Goal: Information Seeking & Learning: Learn about a topic

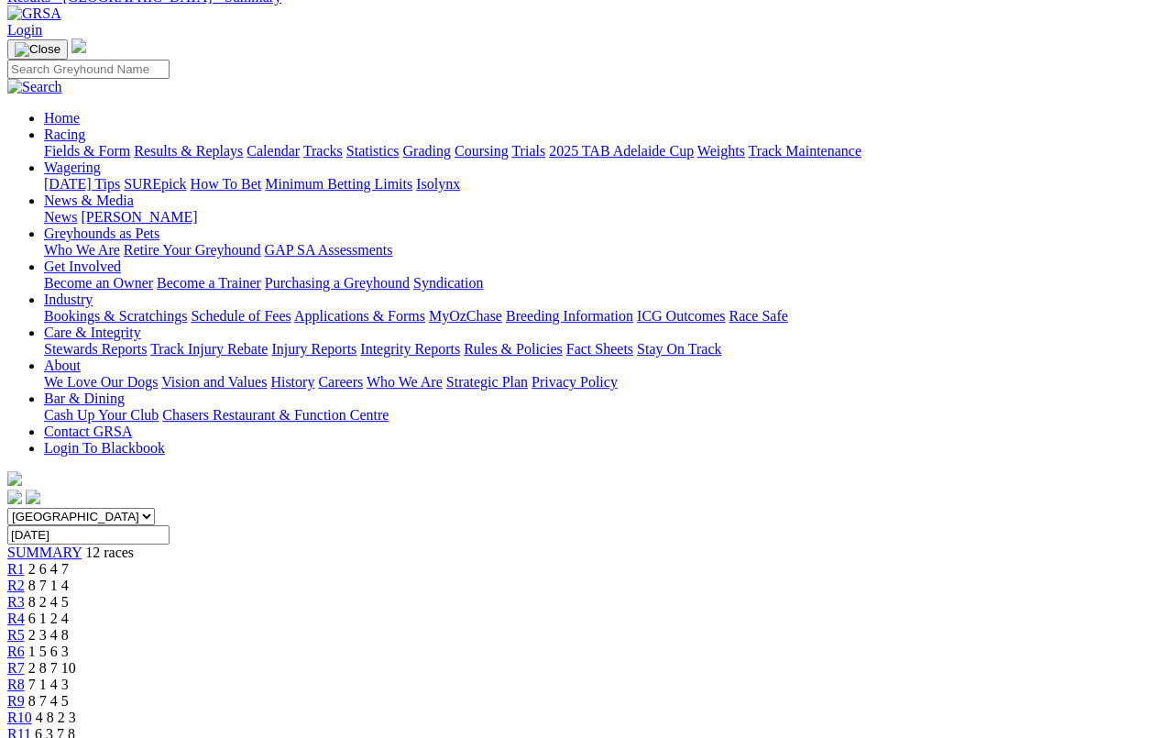
scroll to position [138, 0]
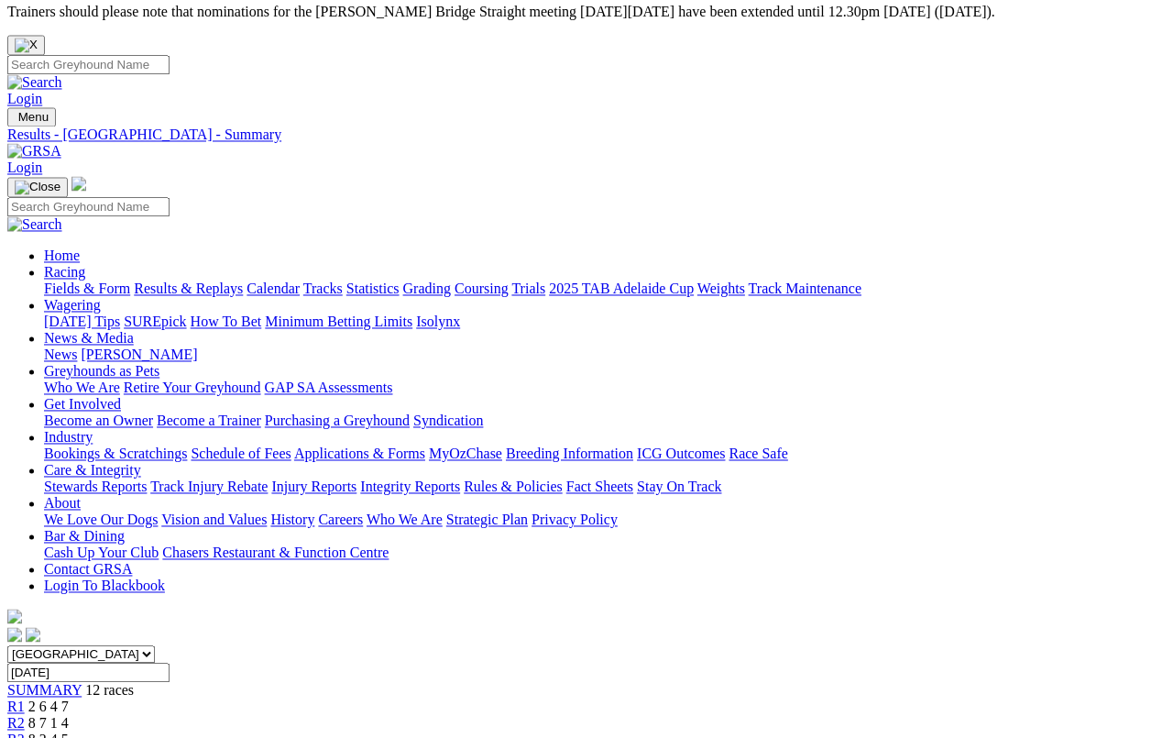
scroll to position [11, 0]
click at [300, 281] on link "Calendar" at bounding box center [273, 289] width 53 height 16
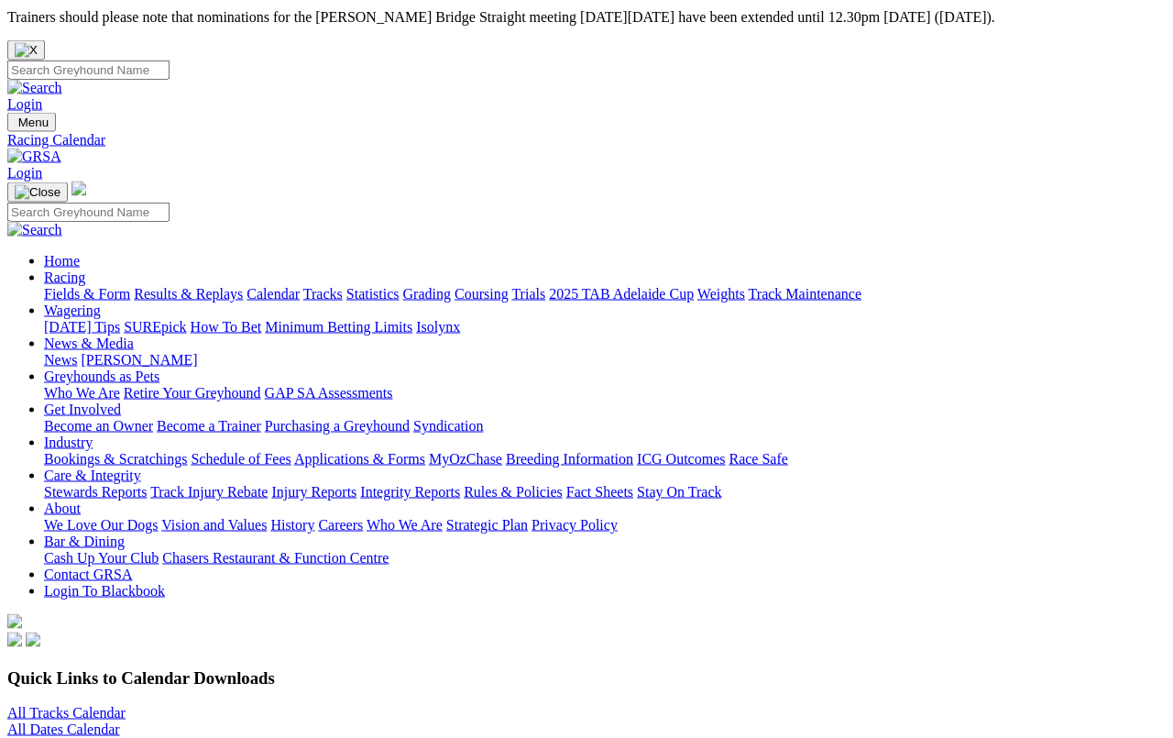
scroll to position [6, 0]
click at [76, 286] on link "Fields & Form" at bounding box center [87, 294] width 86 height 16
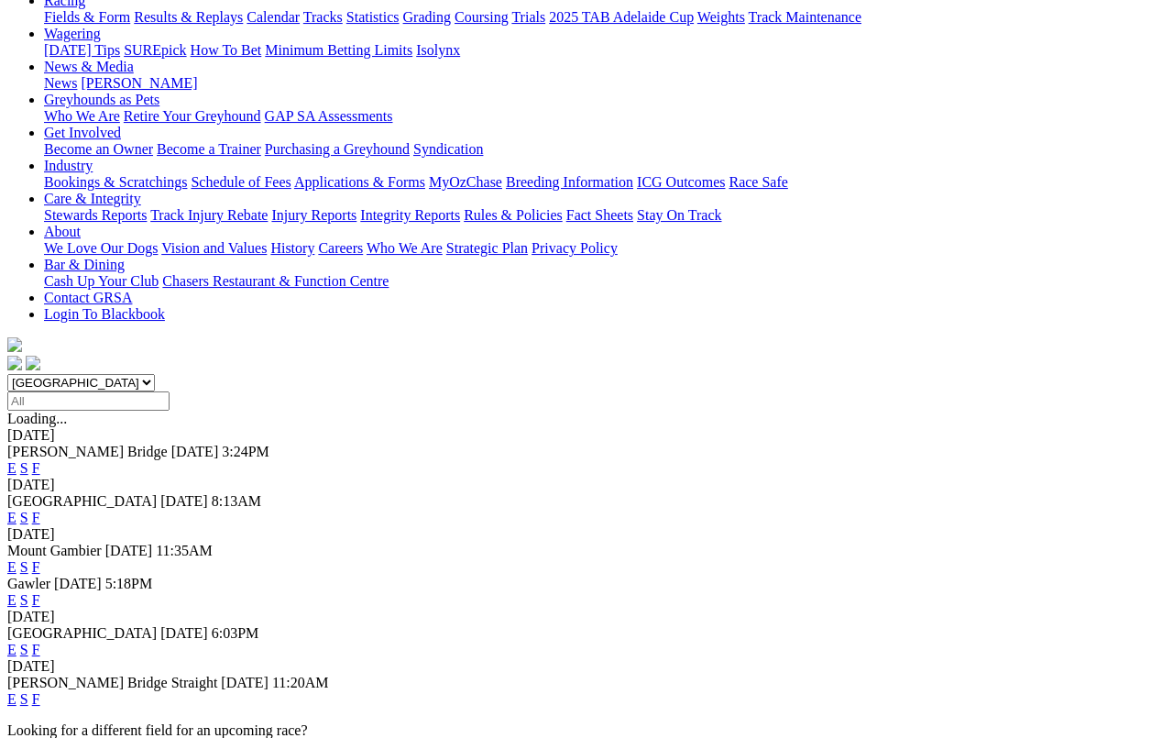
scroll to position [282, 0]
click at [40, 592] on link "F" at bounding box center [36, 600] width 8 height 16
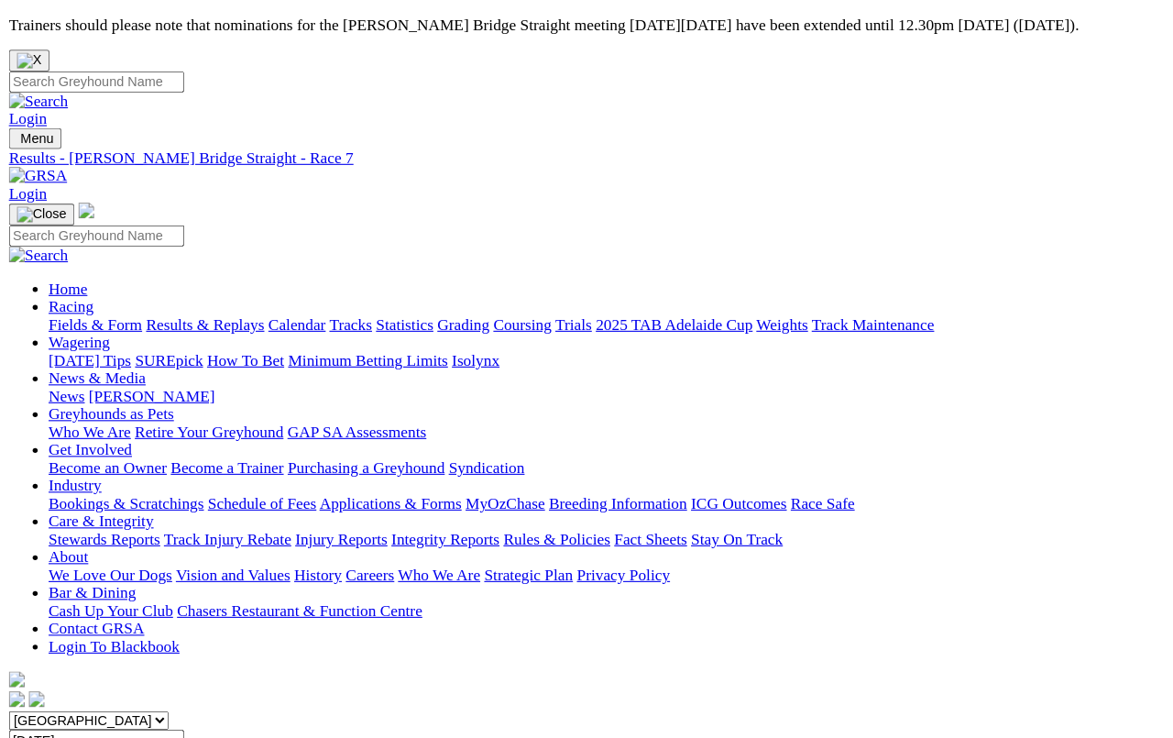
scroll to position [6, 0]
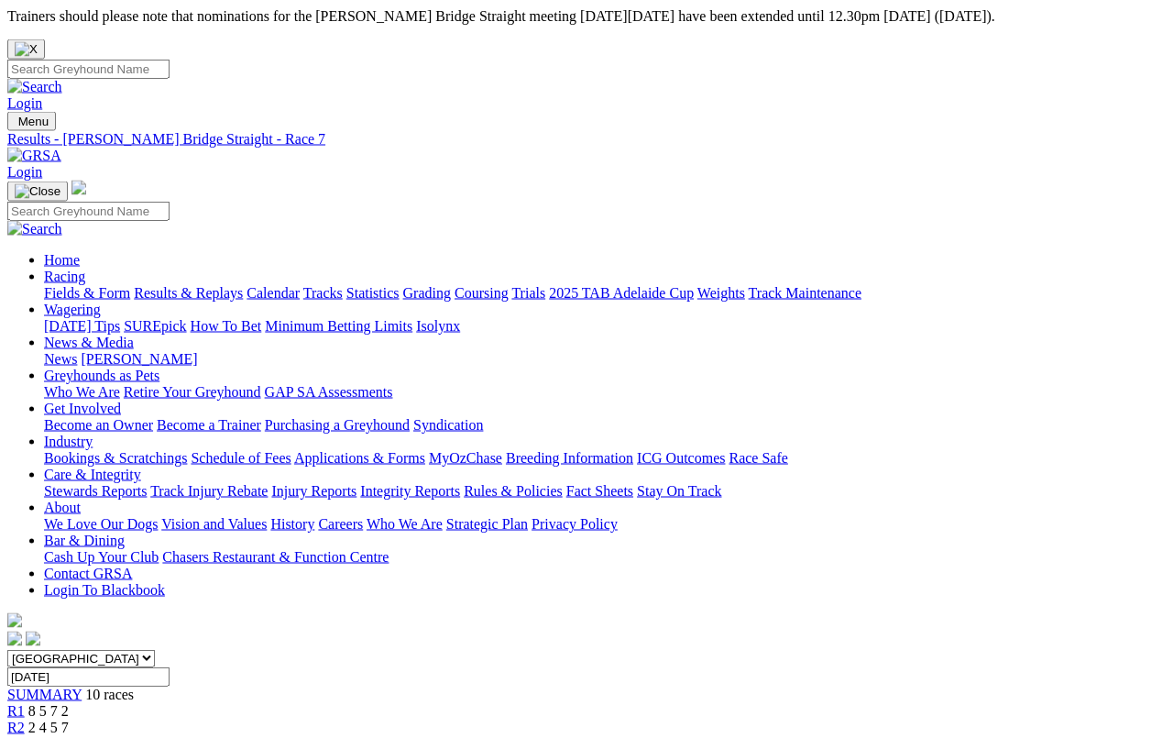
click at [222, 286] on link "Results & Replays" at bounding box center [188, 294] width 109 height 16
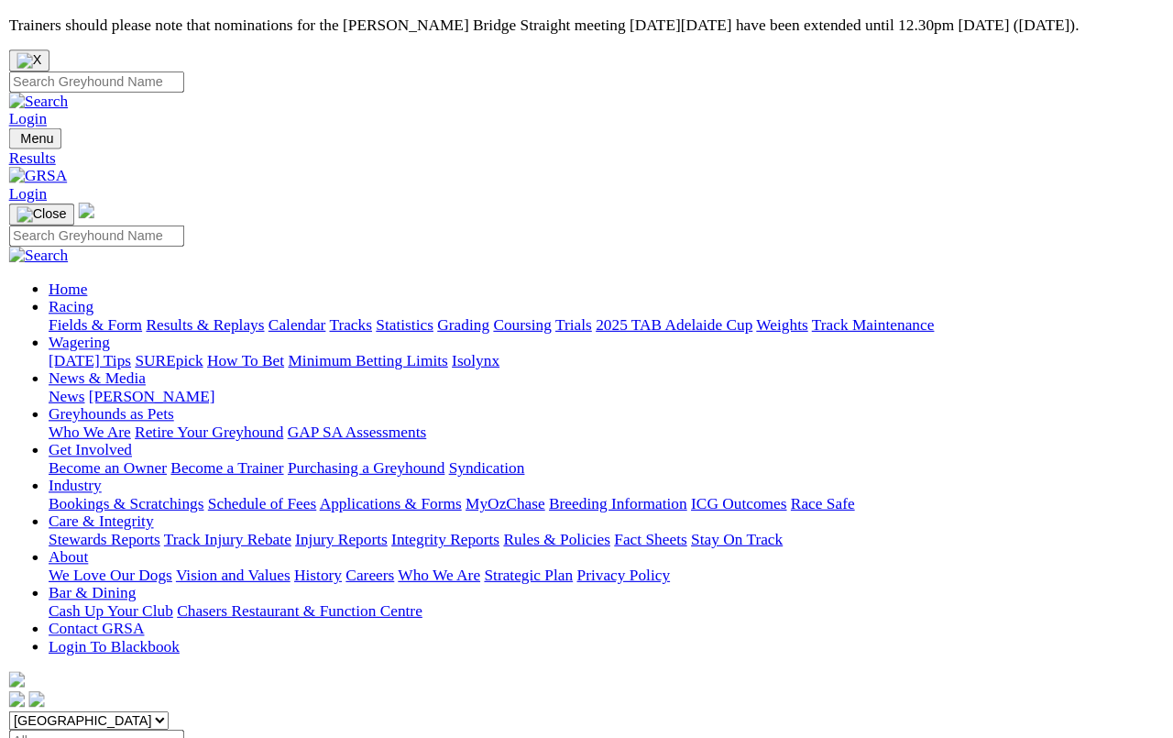
scroll to position [6, 0]
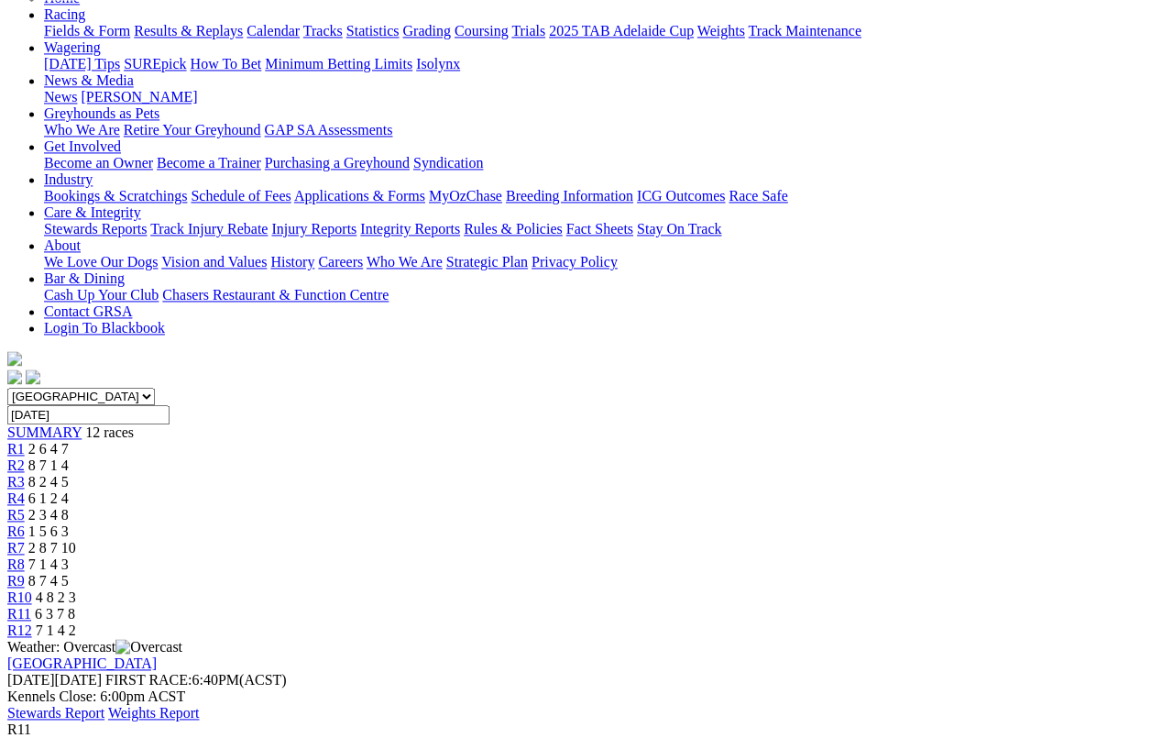
scroll to position [284, 0]
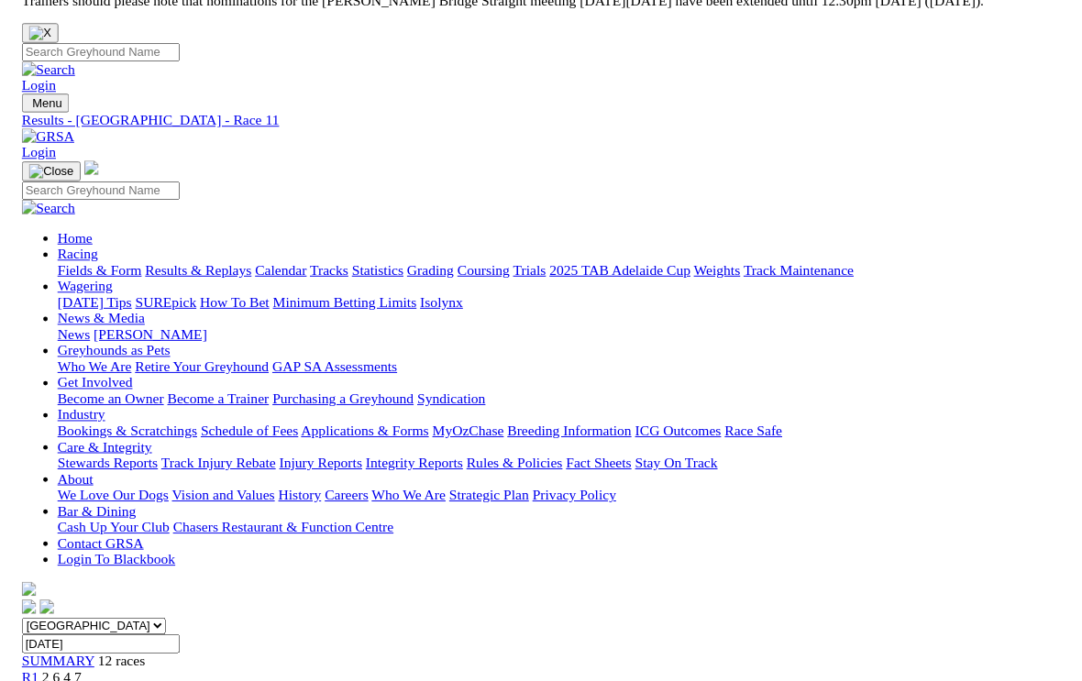
scroll to position [294, 0]
